Goal: Task Accomplishment & Management: Complete application form

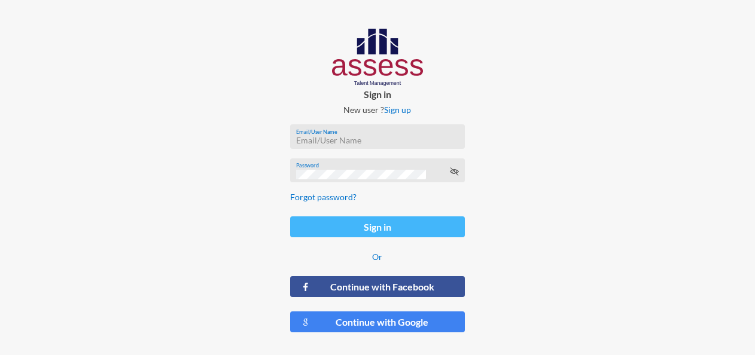
type input "[PERSON_NAME][EMAIL_ADDRESS][DOMAIN_NAME]"
click at [379, 231] on button "Sign in" at bounding box center [377, 226] width 175 height 21
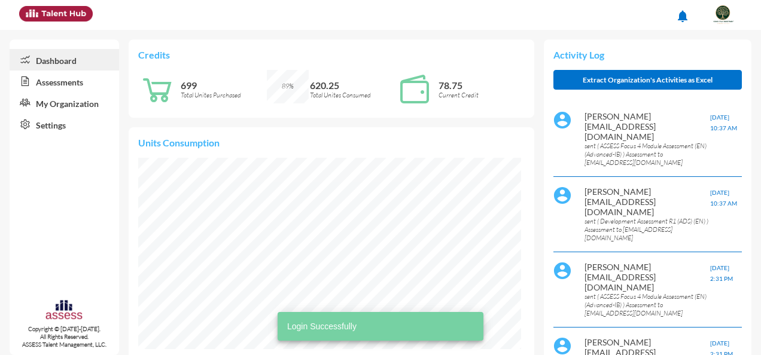
scroll to position [191, 383]
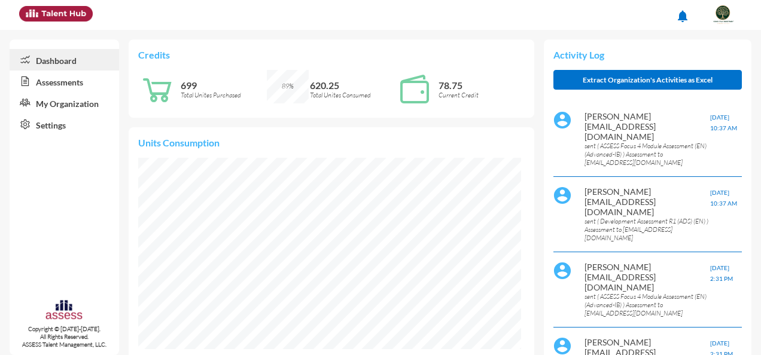
click at [71, 81] on link "Assessments" at bounding box center [64, 82] width 109 height 22
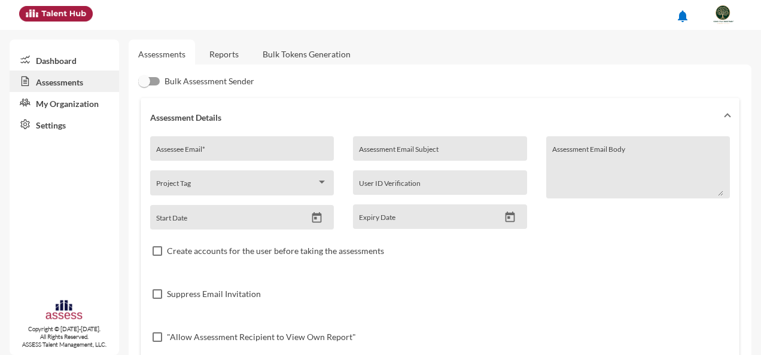
click at [252, 147] on div "Assessee Email *" at bounding box center [241, 152] width 171 height 18
drag, startPoint x: 252, startPoint y: 147, endPoint x: 243, endPoint y: 151, distance: 9.9
click at [245, 151] on input "Assessee Email *" at bounding box center [241, 153] width 171 height 10
paste input "[EMAIL_ADDRESS][DOMAIN_NAME]"
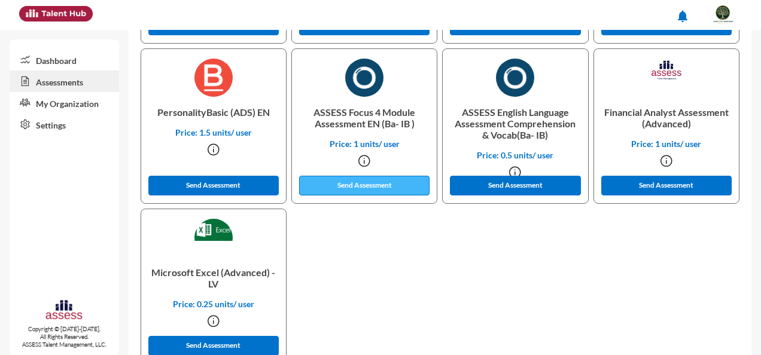
scroll to position [551, 0]
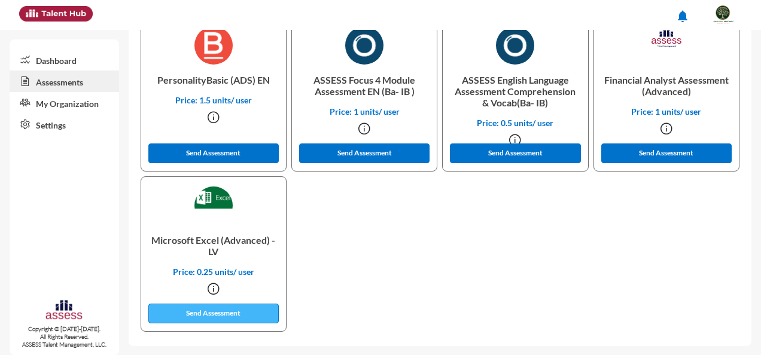
click at [245, 310] on button "Send Assessment" at bounding box center [213, 314] width 130 height 20
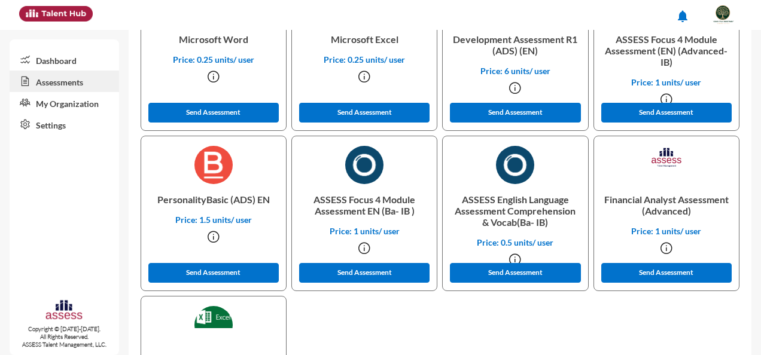
scroll to position [372, 0]
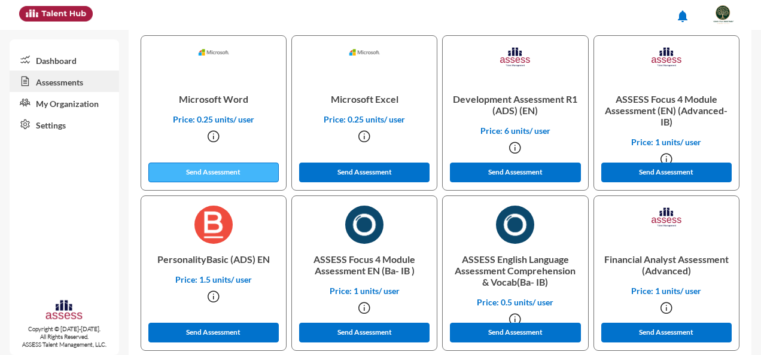
click at [246, 171] on button "Send Assessment" at bounding box center [213, 173] width 130 height 20
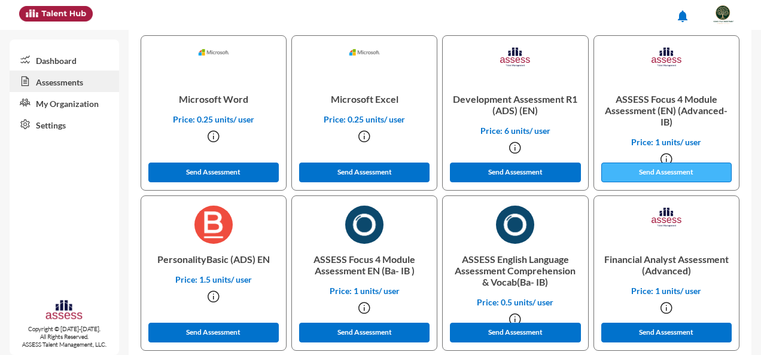
click at [687, 170] on button "Send Assessment" at bounding box center [666, 173] width 130 height 20
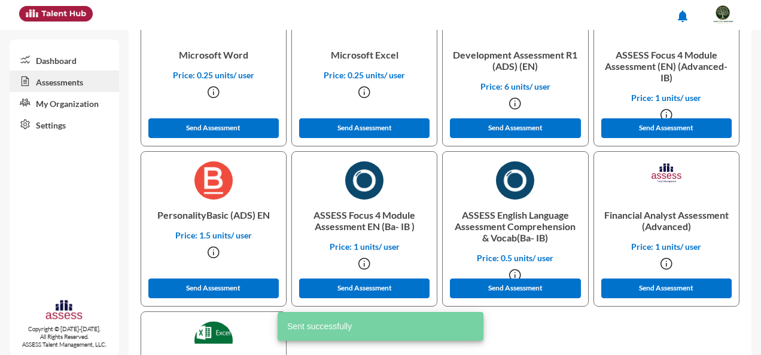
scroll to position [432, 0]
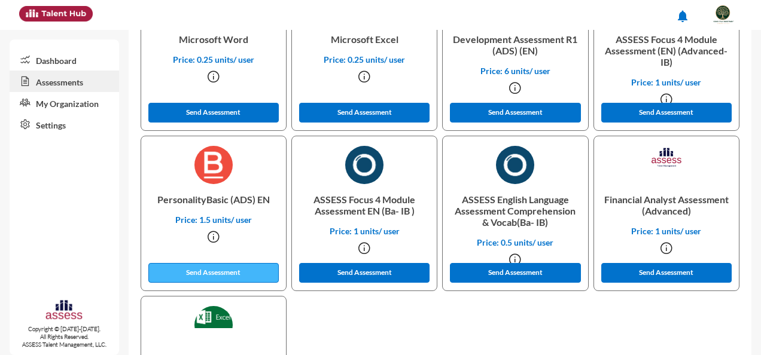
click at [197, 277] on button "Send Assessment" at bounding box center [213, 273] width 130 height 20
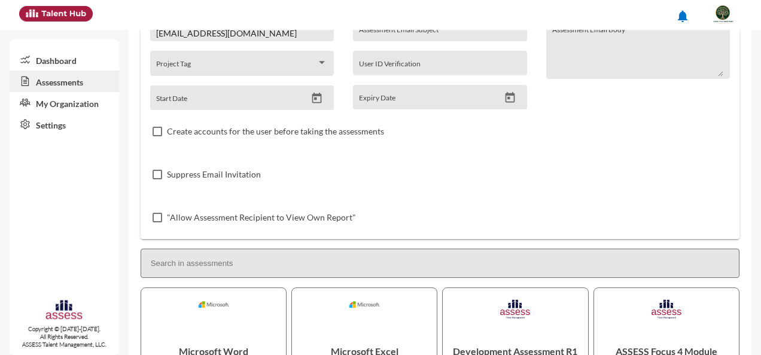
scroll to position [0, 0]
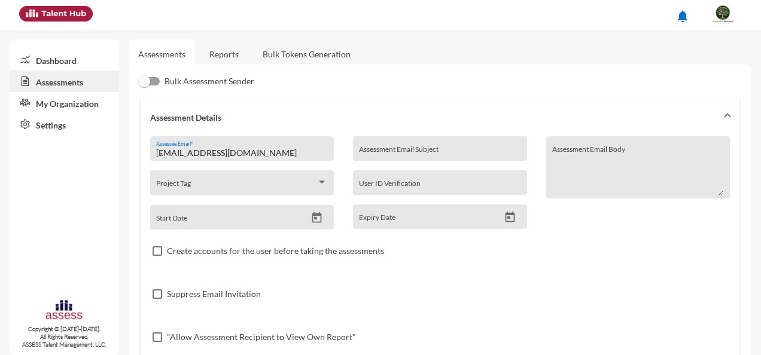
click at [289, 151] on input "[EMAIL_ADDRESS][DOMAIN_NAME]" at bounding box center [241, 153] width 171 height 10
drag, startPoint x: 289, startPoint y: 151, endPoint x: 106, endPoint y: 154, distance: 183.6
click at [106, 154] on mat-sidenav-container "Dashboard Assessments My Organization Settings Copyright © [DATE]-[DATE]. All R…" at bounding box center [380, 192] width 761 height 325
paste input "youssrasoliman0@G"
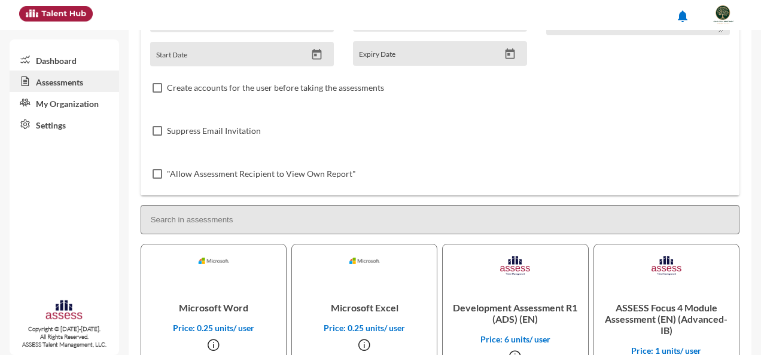
scroll to position [179, 0]
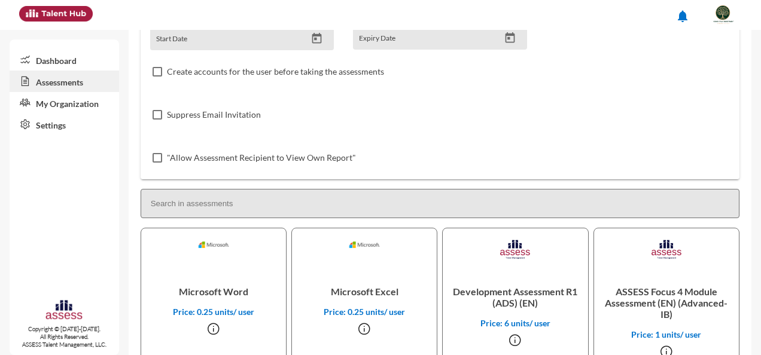
type input "[EMAIL_ADDRESS][DOMAIN_NAME]"
click at [236, 114] on span "Suppress Email Invitation" at bounding box center [214, 115] width 94 height 14
click at [157, 120] on input "Suppress Email Invitation" at bounding box center [157, 120] width 1 height 1
checkbox input "true"
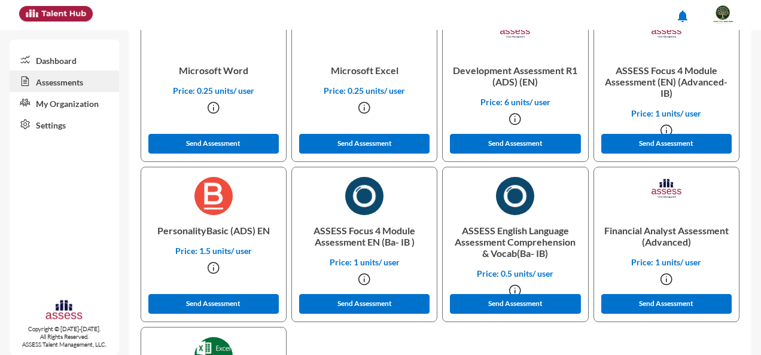
scroll to position [419, 0]
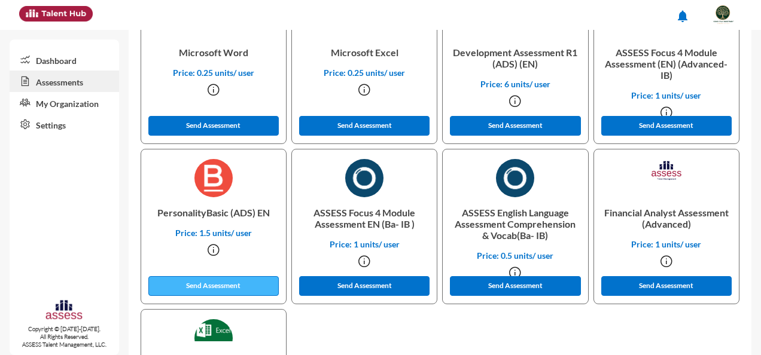
click at [249, 288] on button "Send Assessment" at bounding box center [213, 286] width 130 height 20
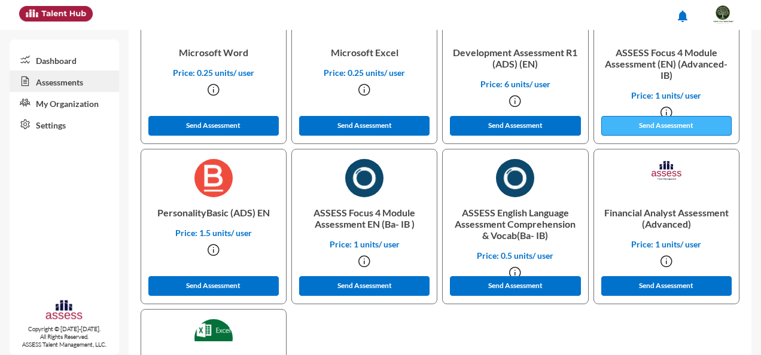
click at [680, 126] on button "Send Assessment" at bounding box center [666, 126] width 130 height 20
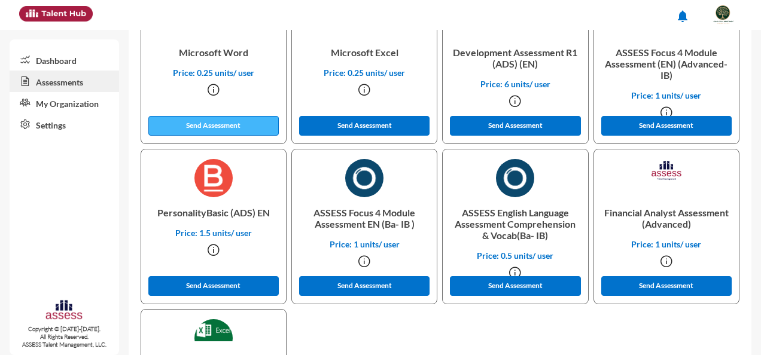
click at [238, 126] on button "Send Assessment" at bounding box center [213, 126] width 130 height 20
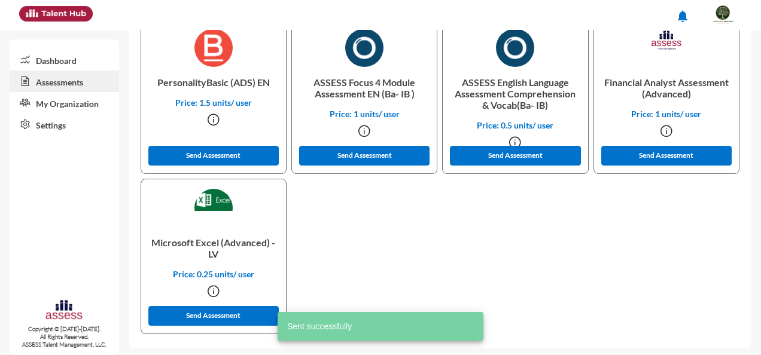
scroll to position [551, 0]
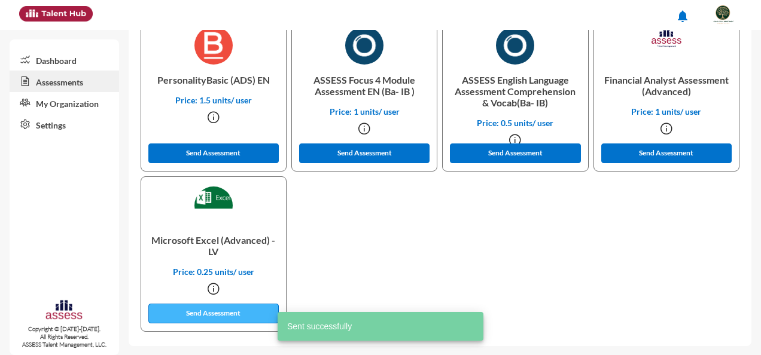
click at [218, 310] on button "Send Assessment" at bounding box center [213, 314] width 130 height 20
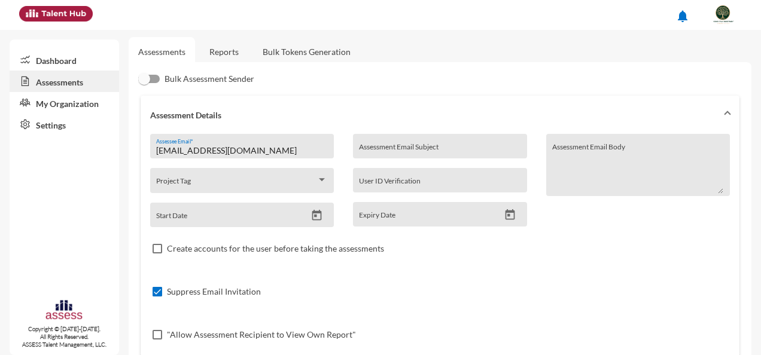
scroll to position [0, 0]
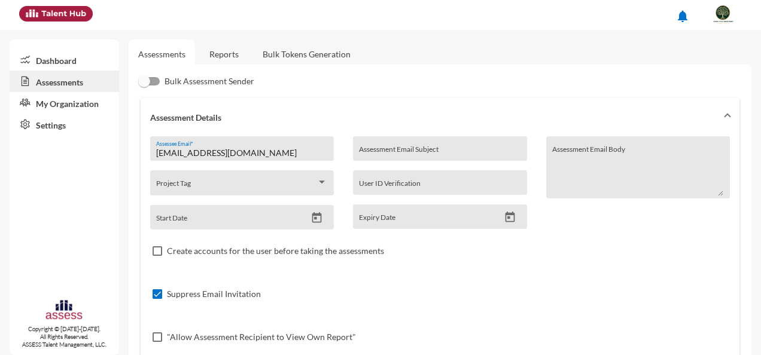
click at [57, 79] on link "Assessments" at bounding box center [64, 82] width 109 height 22
click at [221, 56] on link "Reports" at bounding box center [224, 53] width 48 height 29
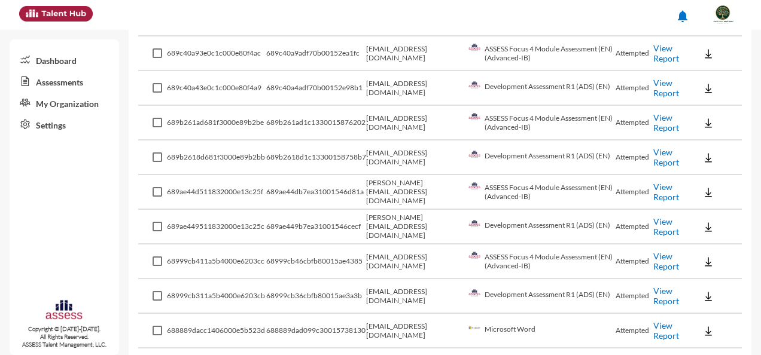
scroll to position [538, 0]
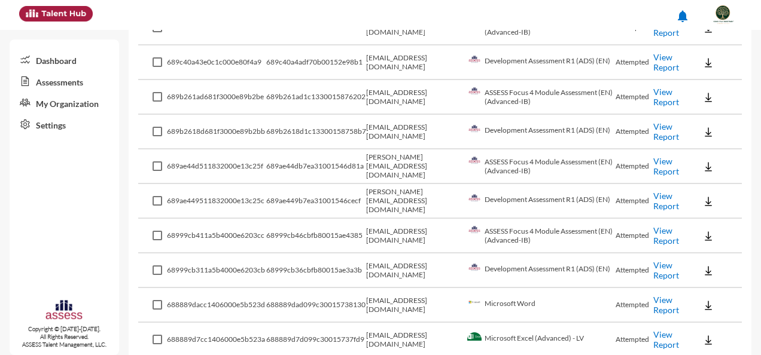
click at [663, 239] on link "View Report" at bounding box center [666, 235] width 26 height 20
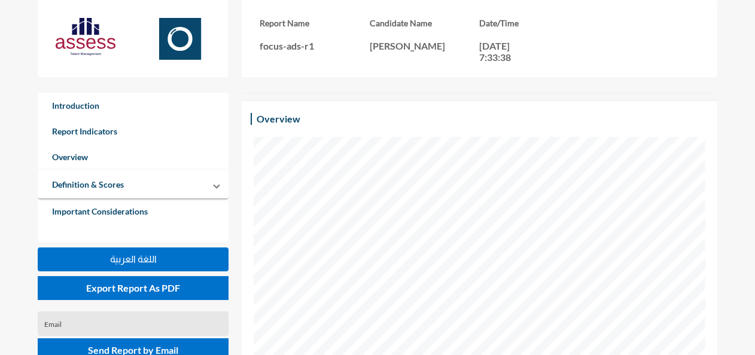
scroll to position [359, 0]
